Goal: Information Seeking & Learning: Learn about a topic

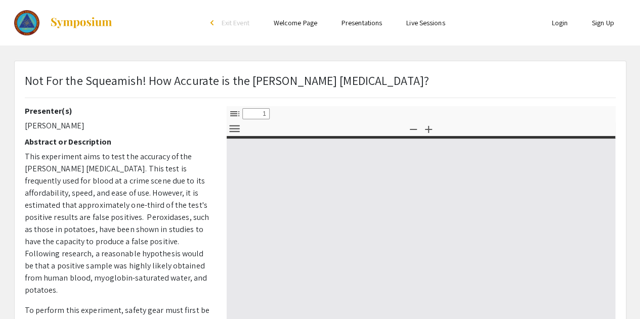
select select "custom"
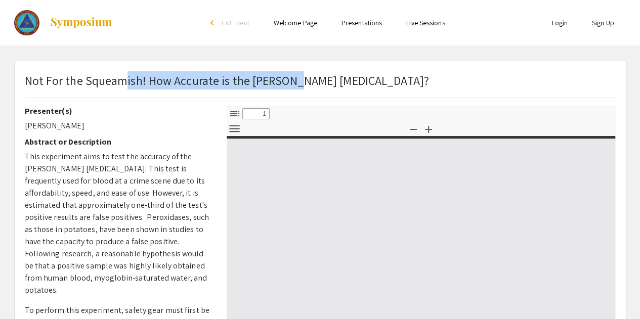
type input "0"
drag, startPoint x: 126, startPoint y: 80, endPoint x: 320, endPoint y: 90, distance: 193.9
click at [320, 90] on div "Not For the Squeamish! How Accurate is the [PERSON_NAME] [MEDICAL_DATA]?" at bounding box center [227, 84] width 404 height 26
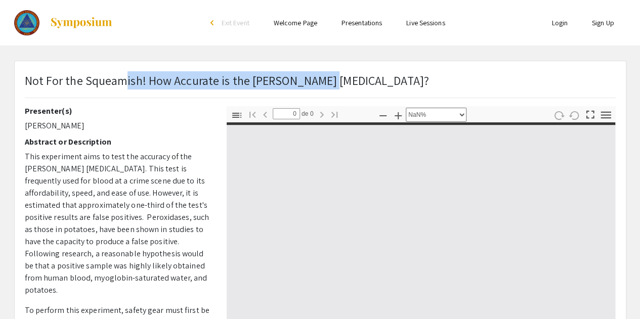
click at [321, 90] on div "Not For the Squeamish! How Accurate is the Kastle-Meyer Blood Test?" at bounding box center [227, 84] width 404 height 26
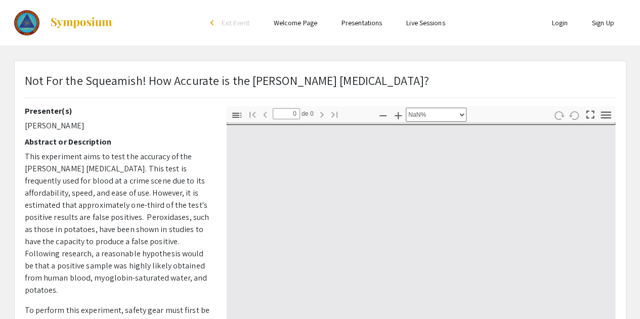
select select "auto"
type input "1"
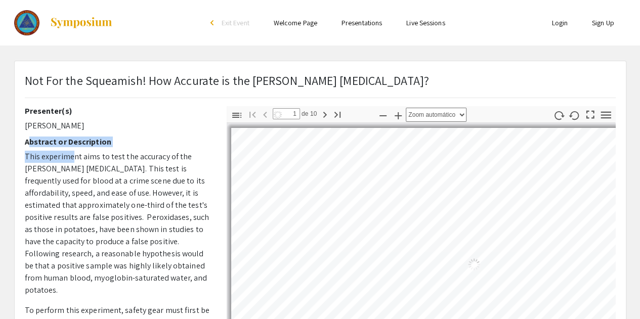
select select "auto"
drag, startPoint x: 26, startPoint y: 141, endPoint x: 126, endPoint y: 169, distance: 104.0
click at [125, 169] on div "Presenter(s) Gwendolyn Hohl Abstract or Description This experiment aims to tes…" at bounding box center [118, 283] width 187 height 354
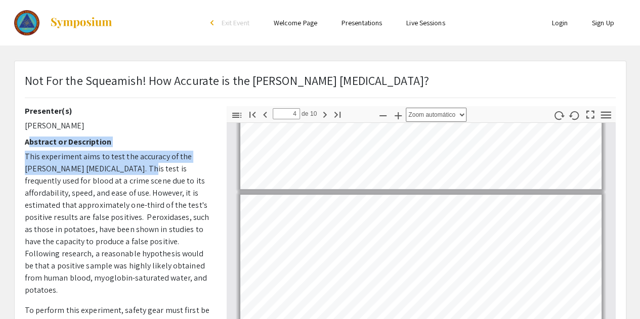
scroll to position [468, 0]
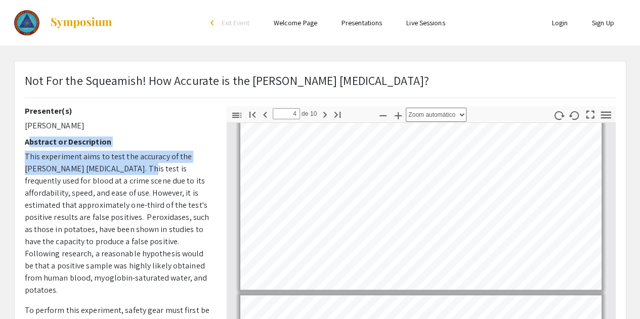
type input "3"
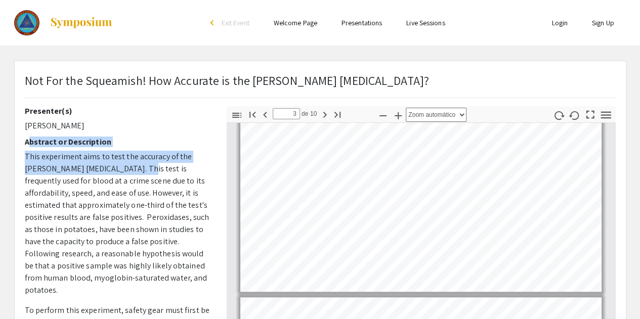
scroll to position [451, 0]
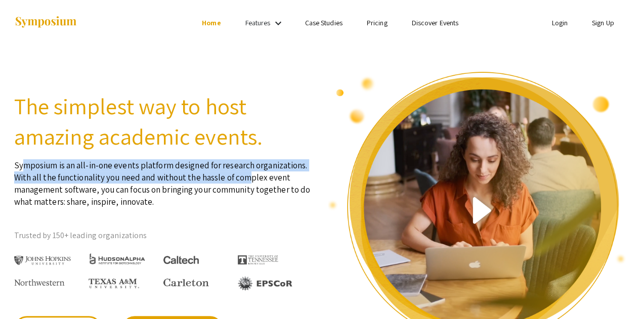
drag, startPoint x: 19, startPoint y: 171, endPoint x: 239, endPoint y: 172, distance: 219.9
click at [239, 172] on p "Symposium is an all-in-one events platform designed for research organizations.…" at bounding box center [163, 180] width 298 height 56
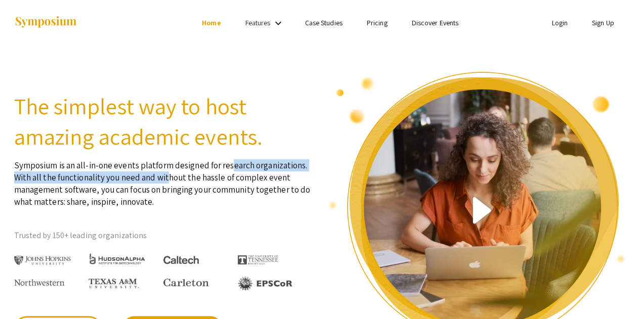
drag, startPoint x: 218, startPoint y: 170, endPoint x: 160, endPoint y: 172, distance: 57.7
click at [160, 172] on p "Symposium is an all-in-one events platform designed for research organizations.…" at bounding box center [163, 180] width 298 height 56
